Goal: Navigation & Orientation: Find specific page/section

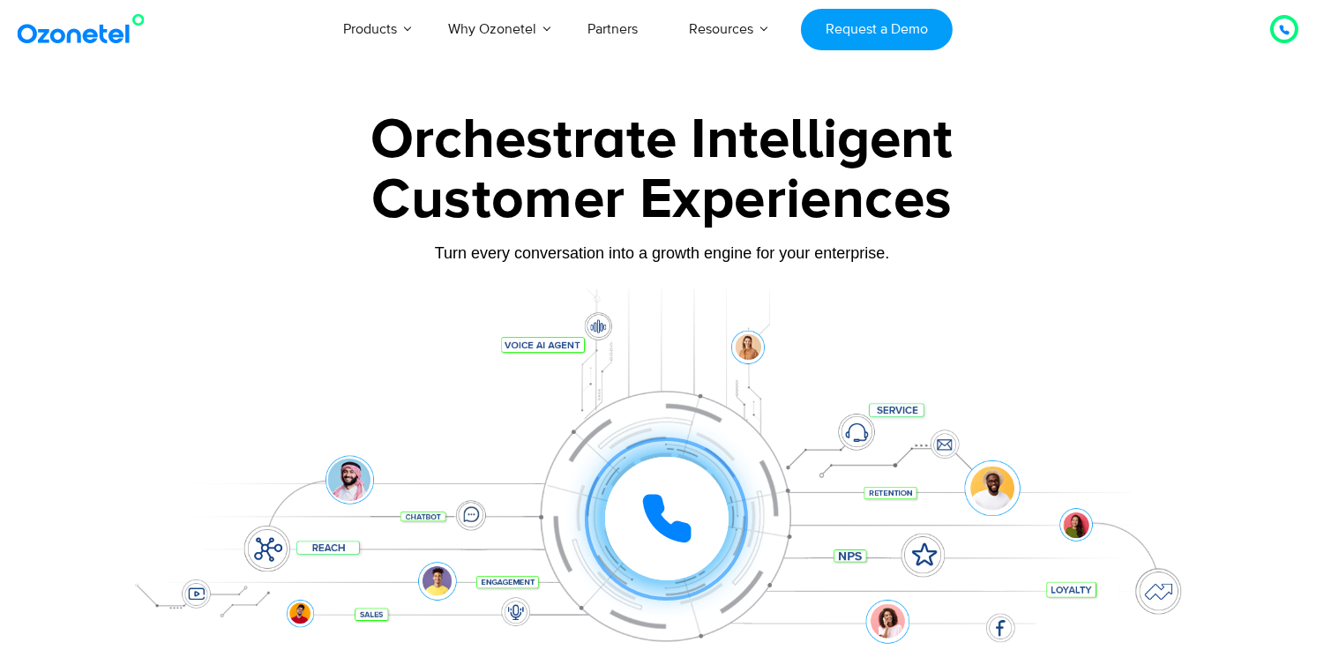
drag, startPoint x: 0, startPoint y: 0, endPoint x: 229, endPoint y: 215, distance: 314.4
click at [229, 215] on div "Customer Experiences" at bounding box center [662, 200] width 1102 height 85
